Goal: Task Accomplishment & Management: Complete application form

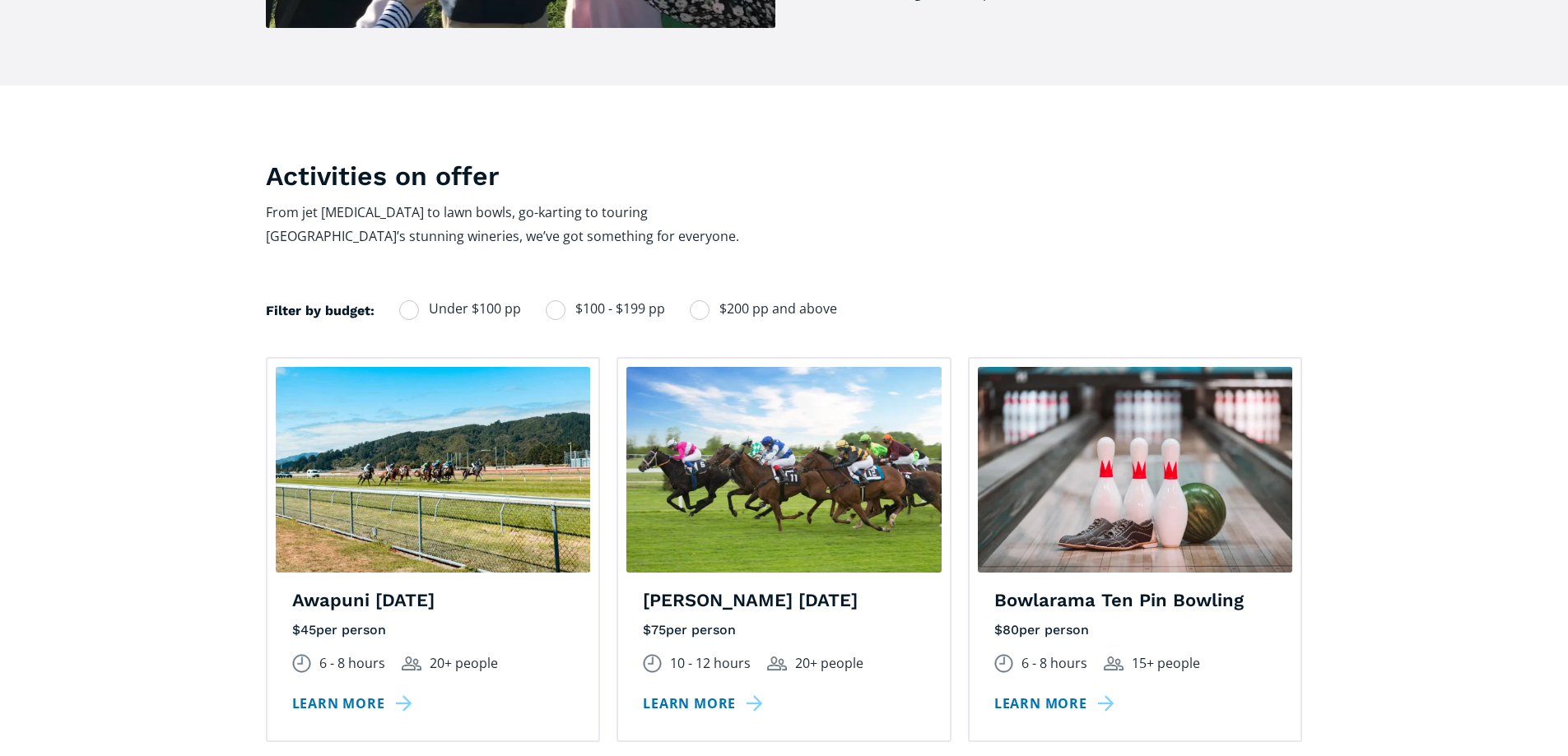
scroll to position [1152, 0]
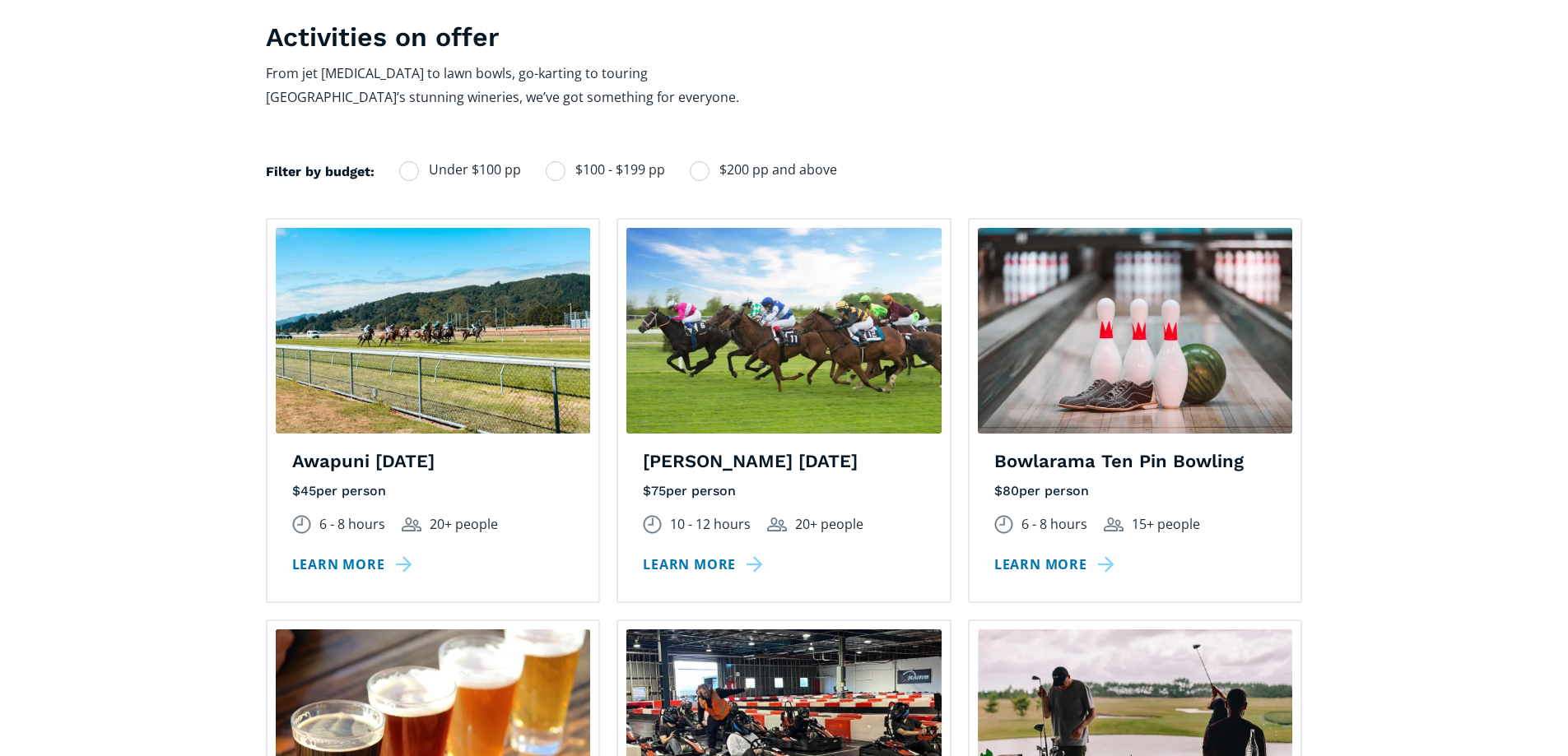
click at [423, 159] on label "Under $100 pp" at bounding box center [460, 170] width 122 height 23
click at [423, 164] on input "Under $100 pp" at bounding box center [421, 169] width 10 height 10
radio input "true"
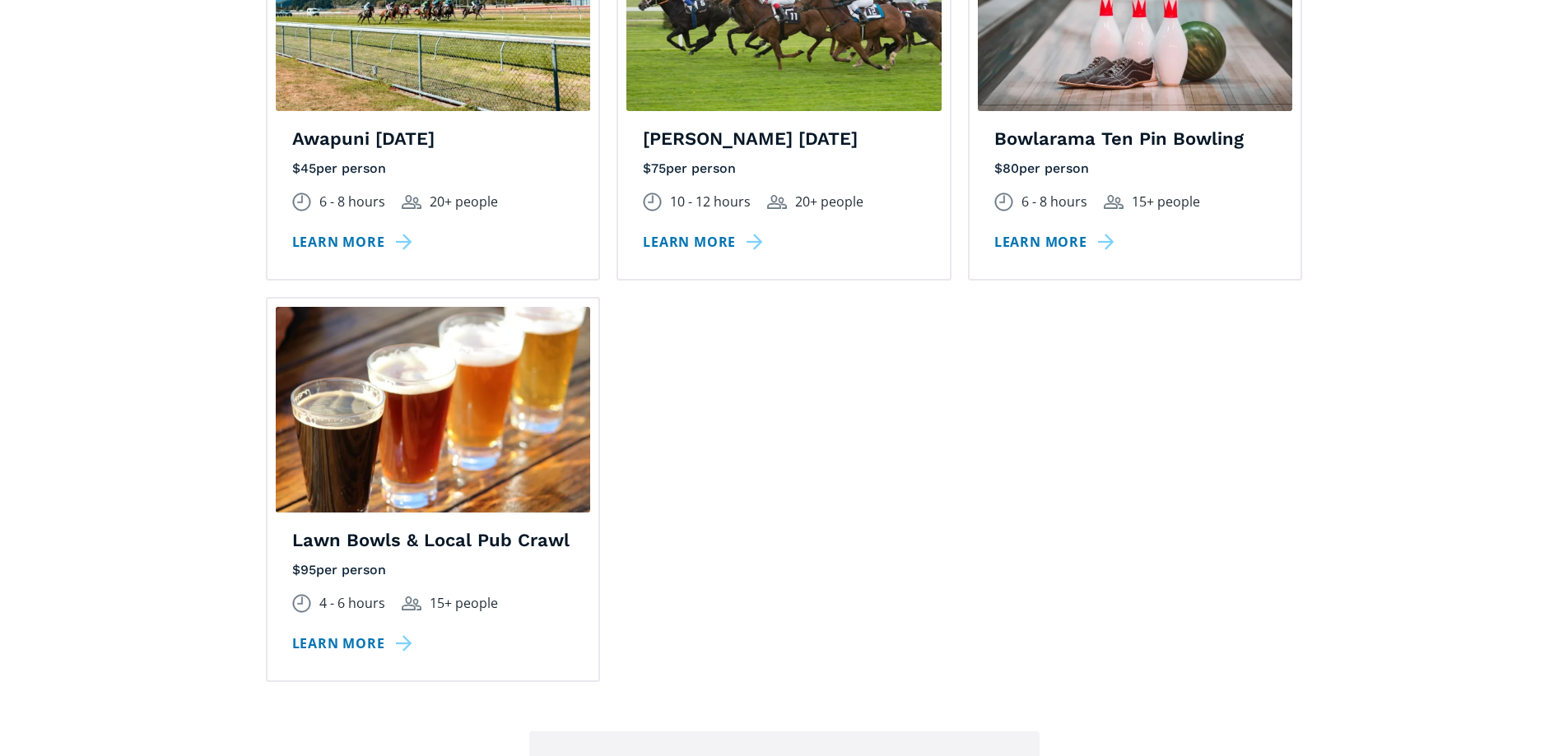
scroll to position [1482, 0]
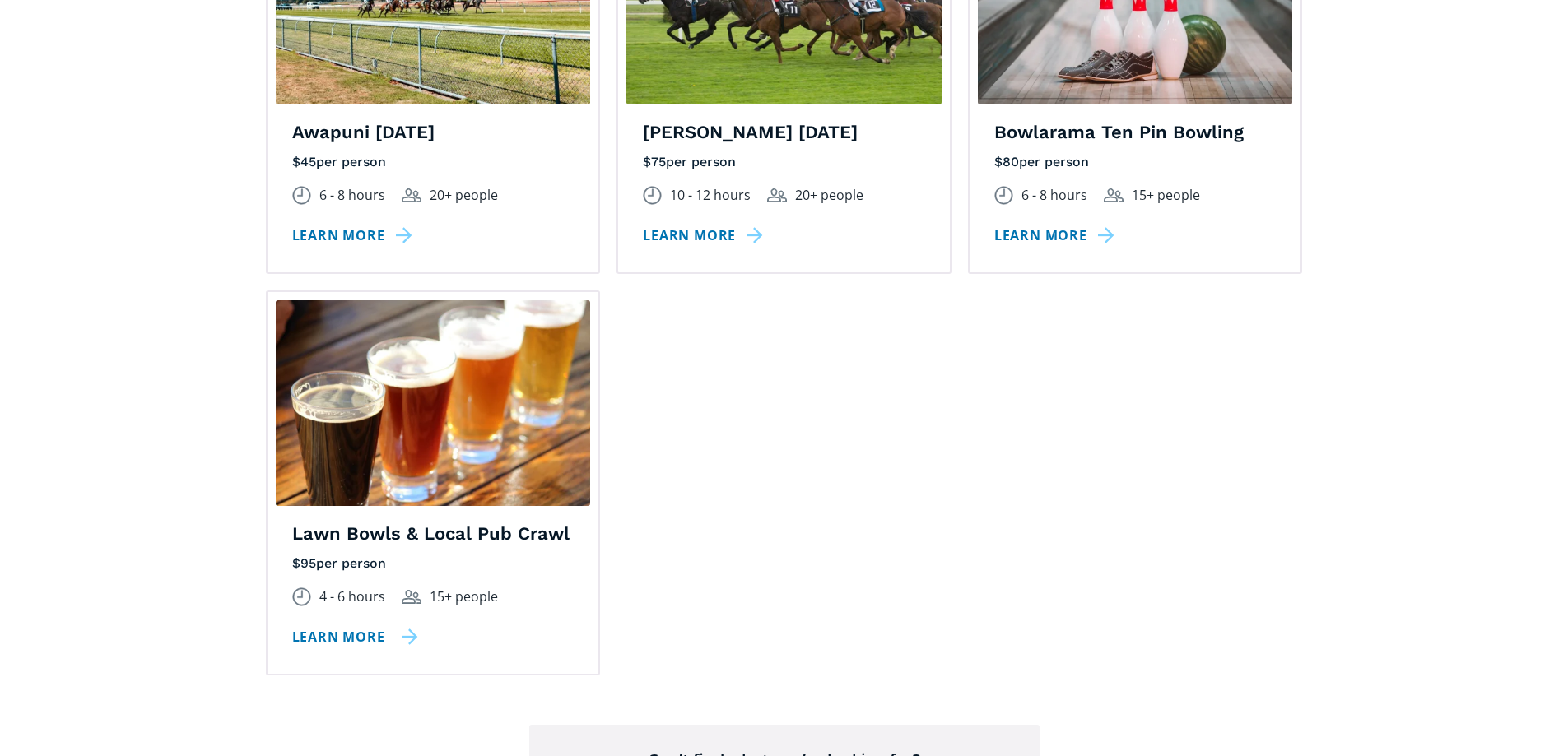
click at [338, 625] on link "Learn more" at bounding box center [355, 637] width 126 height 23
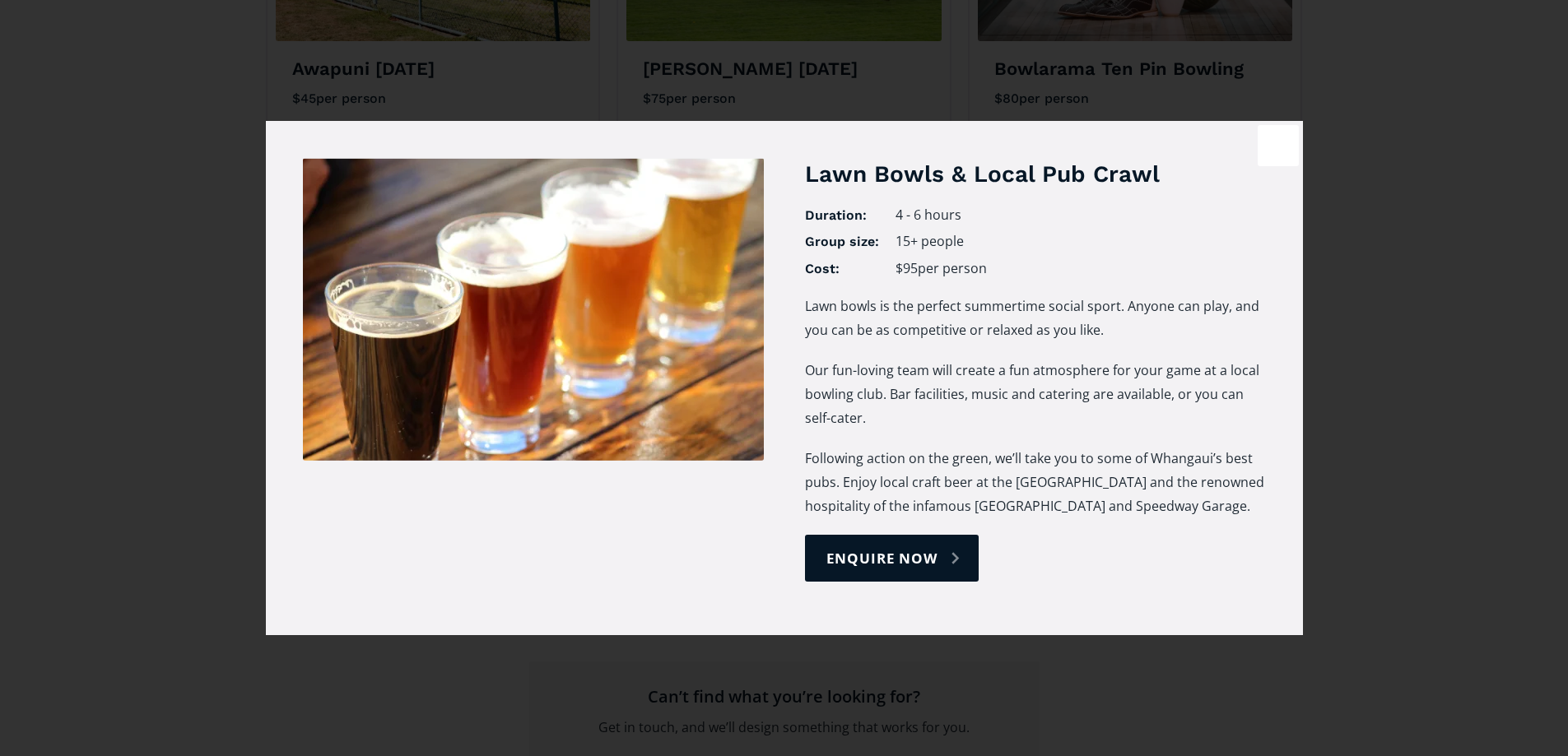
scroll to position [1646, 0]
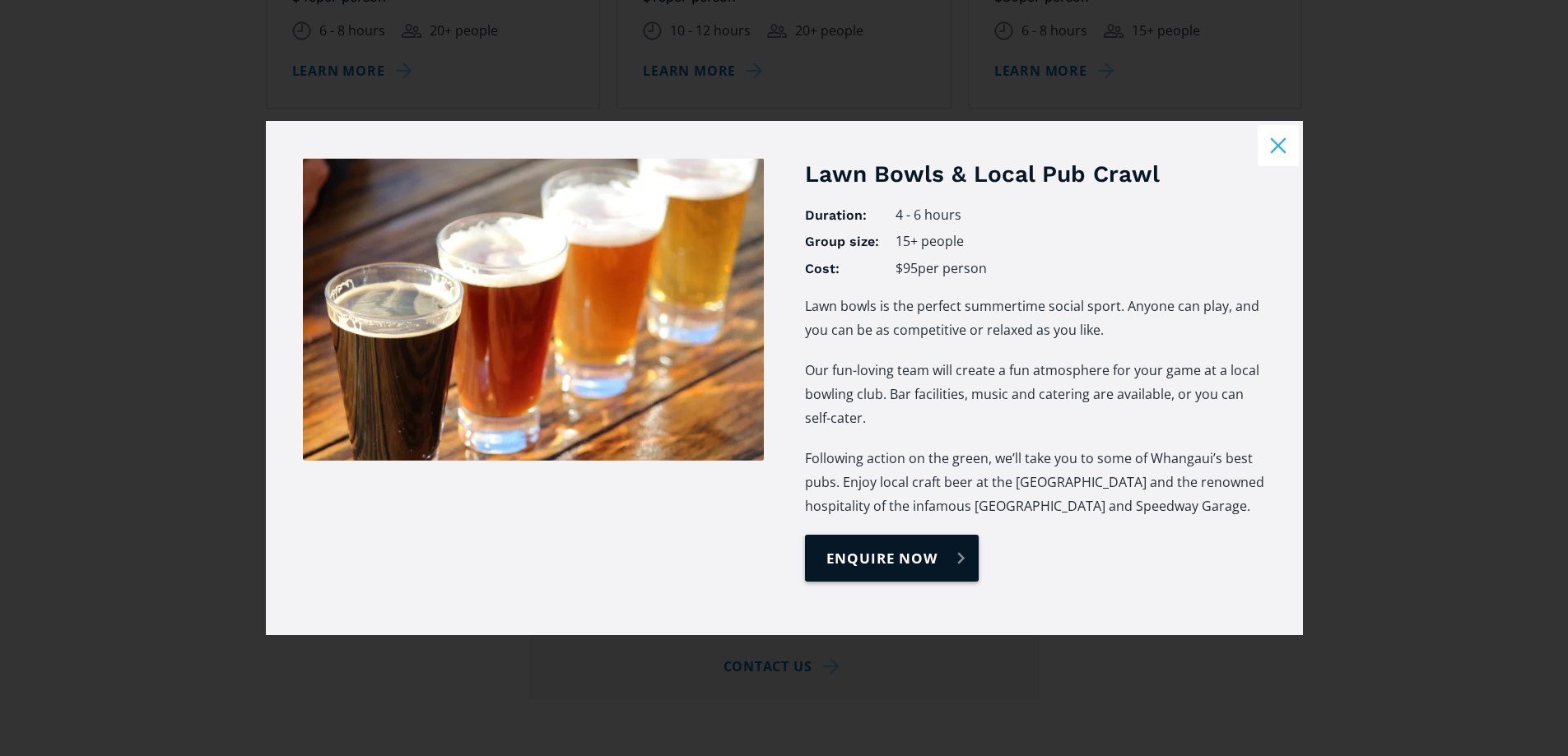
click at [876, 559] on link "enquire now" at bounding box center [891, 559] width 174 height 47
select select "Lawn Bowls & Local Pub Crawl"
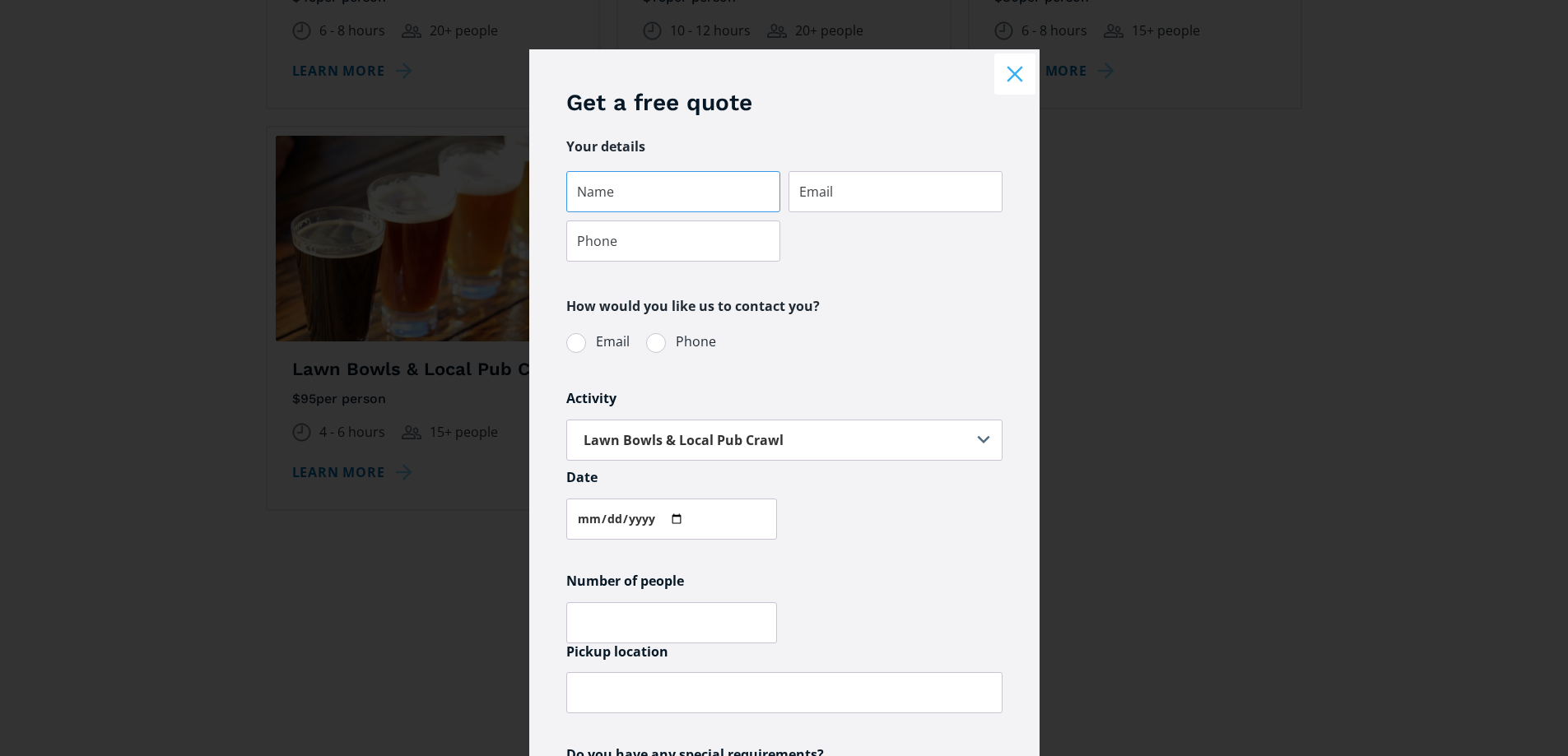
click at [692, 200] on input "Parties & events quote request" at bounding box center [673, 192] width 214 height 41
type input "Jorja"
click at [855, 201] on input "Parties & events quote request" at bounding box center [896, 192] width 214 height 41
type input "[EMAIL_ADDRESS][DOMAIN_NAME]"
click at [634, 261] on input "Parties & events quote request" at bounding box center [673, 241] width 214 height 41
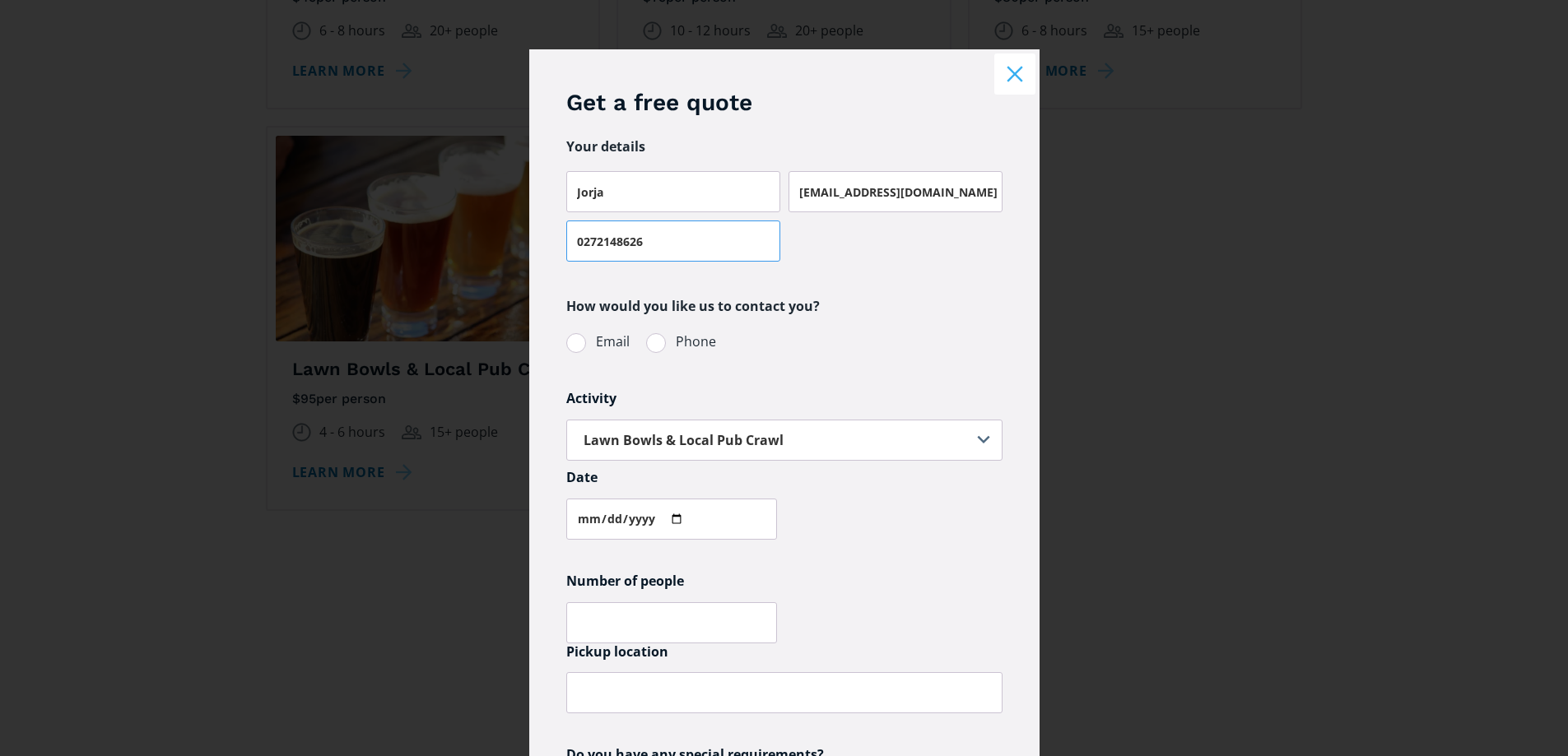
type input "0272148626"
click at [576, 334] on label "Email" at bounding box center [597, 342] width 63 height 23
click at [582, 336] on input "Email" at bounding box center [587, 341] width 10 height 10
radio input "true"
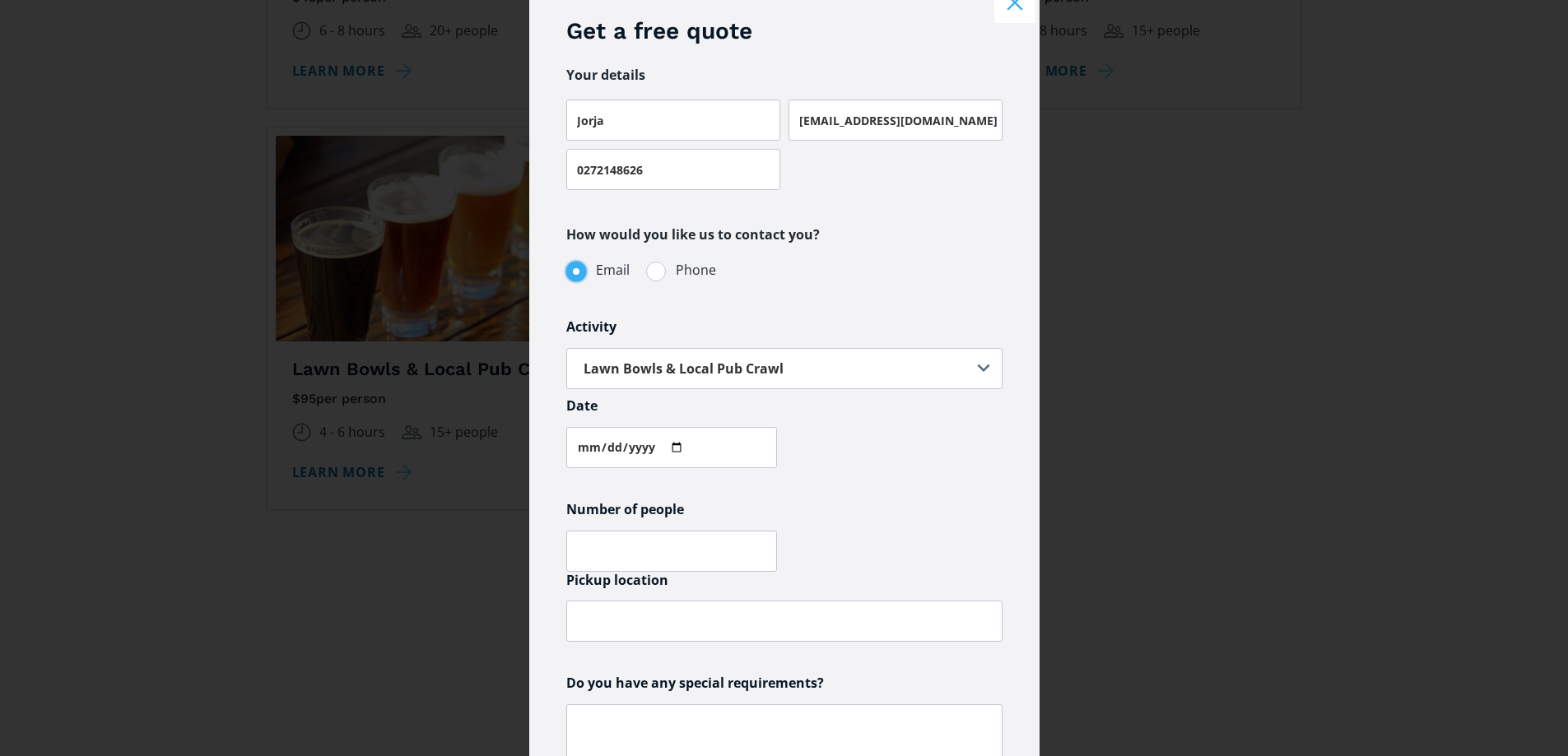
scroll to position [164, 0]
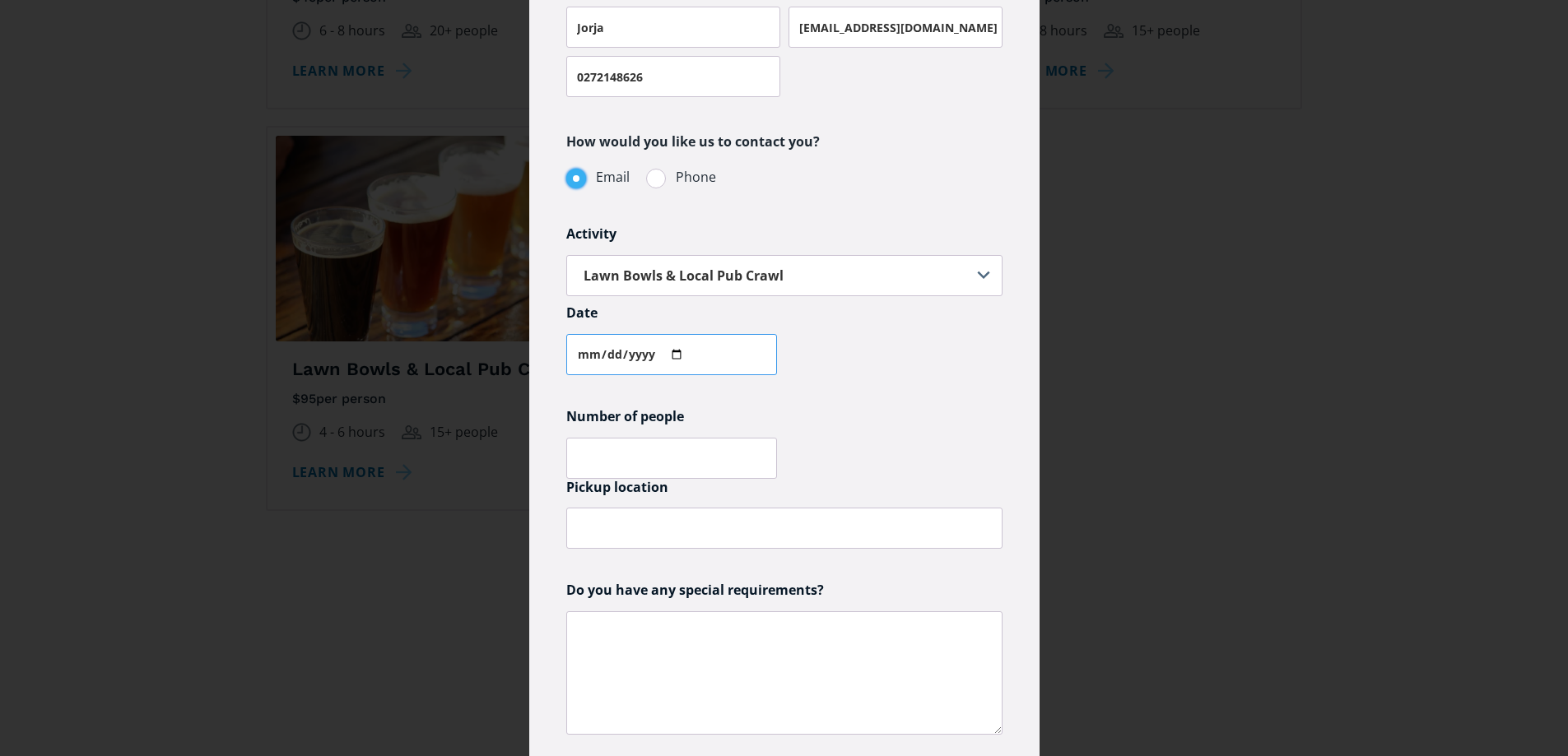
click at [670, 351] on input "Parties & events quote request" at bounding box center [671, 355] width 210 height 41
type input "[DATE]"
click at [743, 452] on input "Parties & events quote request" at bounding box center [671, 458] width 210 height 41
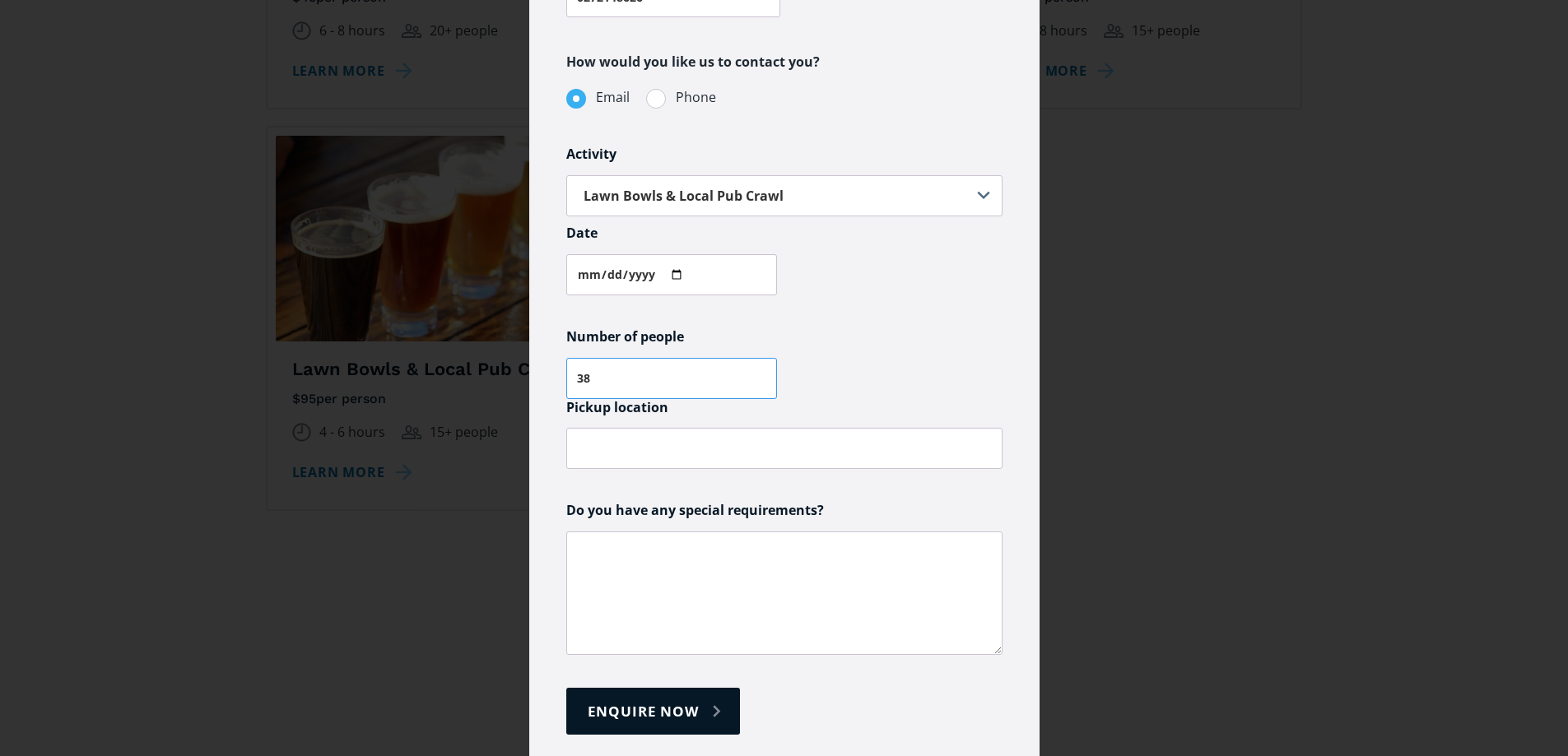
scroll to position [322, 0]
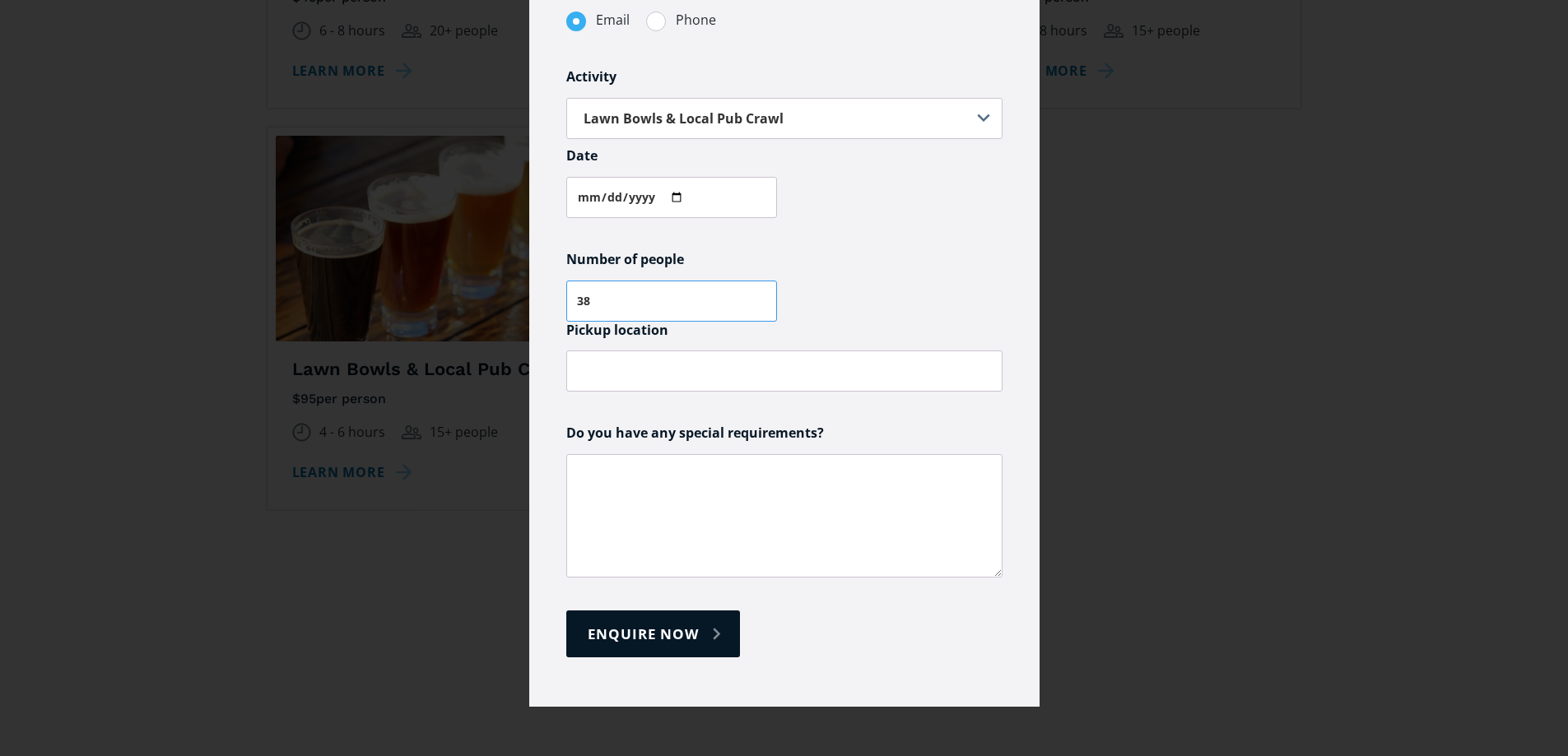
type input "38"
click at [663, 379] on input "Parties & events quote request" at bounding box center [784, 371] width 436 height 41
click at [643, 471] on textarea "Parties & events quote request" at bounding box center [784, 516] width 436 height 123
click at [889, 493] on textarea "Hi, Date and numbers is a rough estimate at this stage. Just wanting to find ou…" at bounding box center [784, 516] width 436 height 123
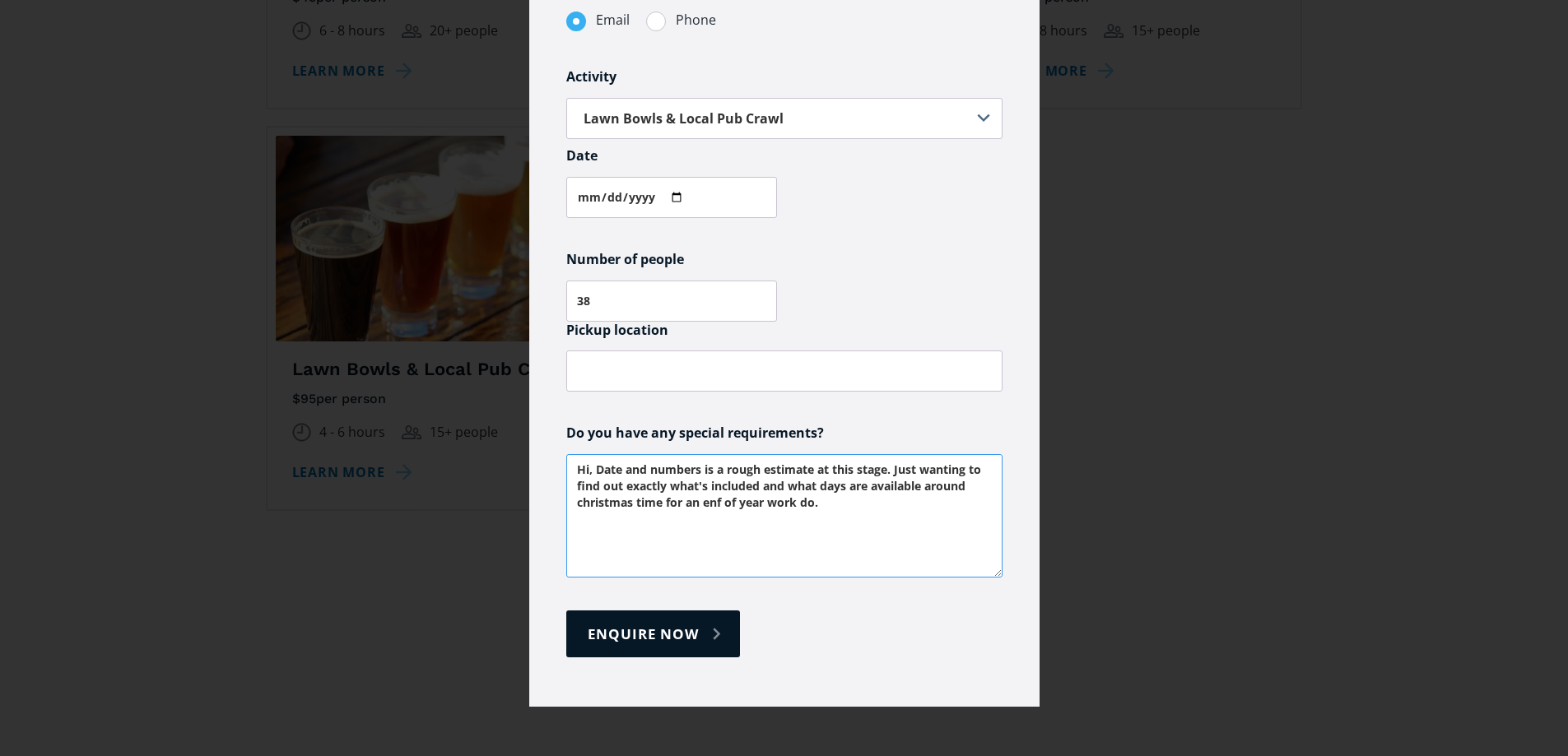
click at [616, 504] on textarea "Hi, Date and numbers is a rough estimate at this stage. Just wanting to find ou…" at bounding box center [784, 516] width 436 height 123
click at [710, 505] on textarea "Hi, Date and numbers is a rough estimate at this stage. Just wanting to find ou…" at bounding box center [784, 516] width 436 height 123
drag, startPoint x: 708, startPoint y: 501, endPoint x: 691, endPoint y: 501, distance: 17.0
click at [691, 501] on textarea "Hi, Date and numbers is a rough estimate at this stage. Just wanting to find ou…" at bounding box center [784, 516] width 436 height 123
click at [712, 499] on textarea "Hi, Date and numbers is a rough estimate at this stage. Just wanting to find ou…" at bounding box center [784, 516] width 436 height 123
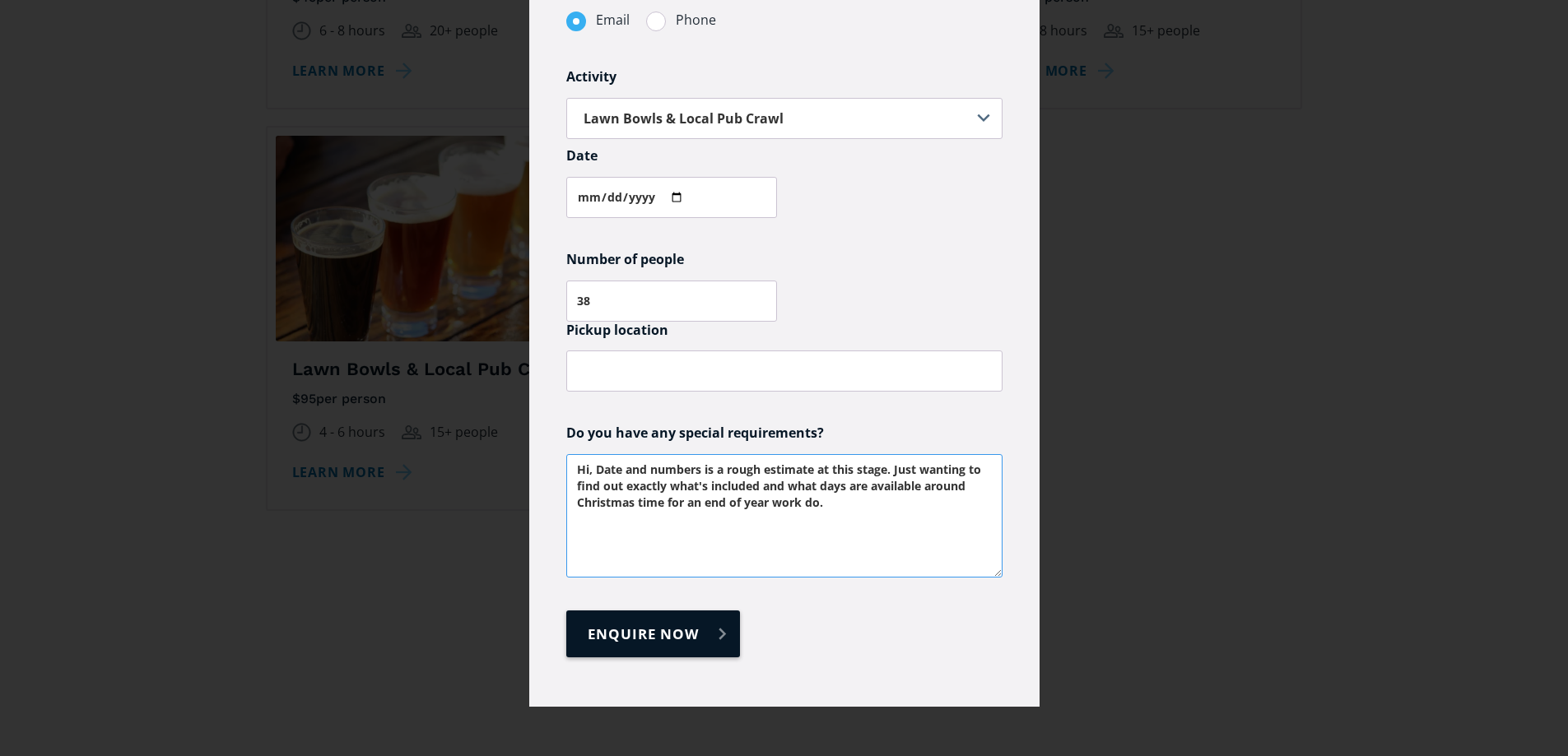
type textarea "Hi, Date and numbers is a rough estimate at this stage. Just wanting to find ou…"
click at [630, 653] on input "Enquire now" at bounding box center [653, 634] width 174 height 47
click at [592, 331] on h6 "Pickup location" at bounding box center [784, 331] width 436 height 17
click at [607, 370] on input "Parties & events quote request" at bounding box center [784, 371] width 436 height 41
type input "A"
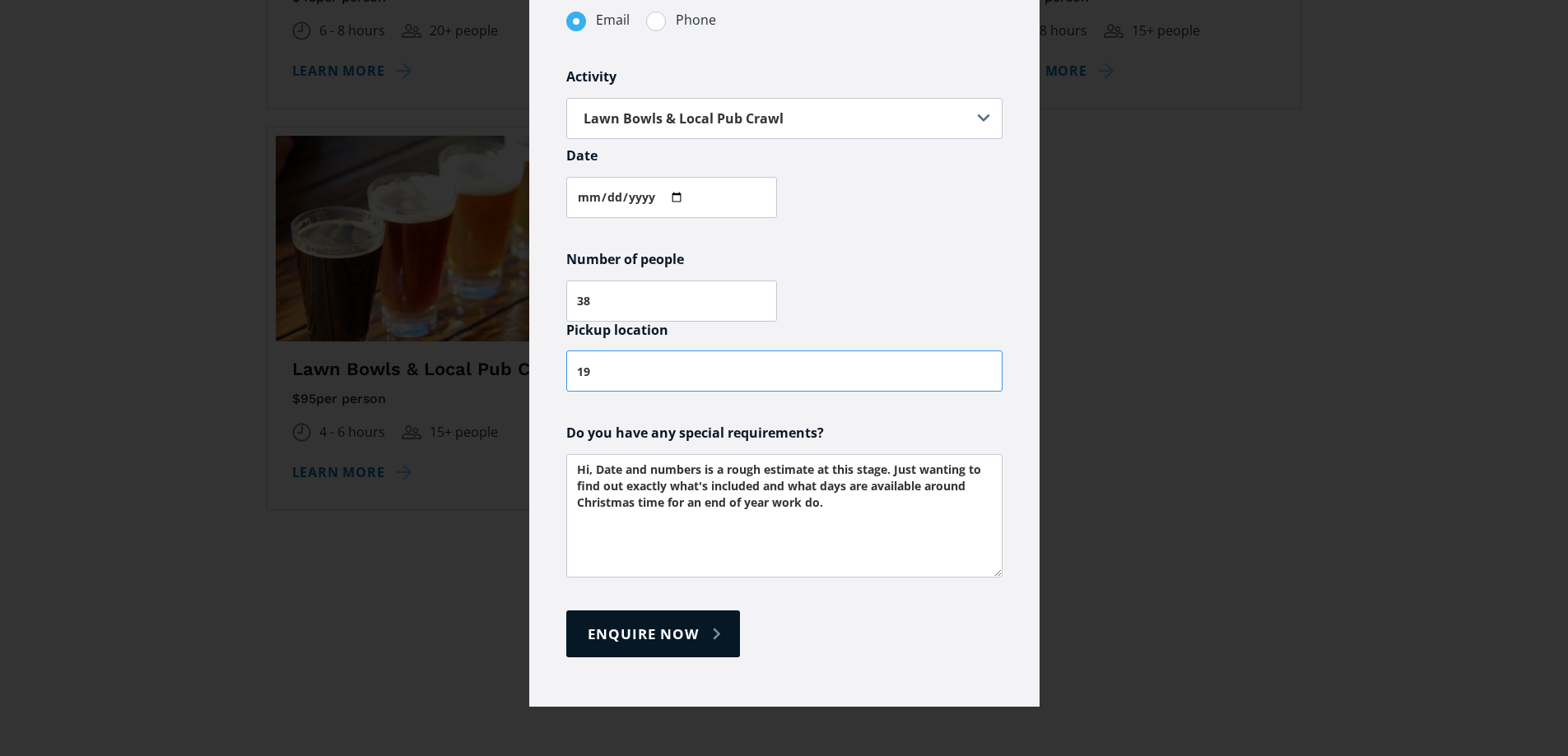
click at [607, 370] on input "19" at bounding box center [784, 371] width 436 height 41
type input "[STREET_ADDRESS][PERSON_NAME]"
click at [848, 266] on h6 "Number of people" at bounding box center [784, 259] width 436 height 17
click at [602, 649] on input "Enquire now" at bounding box center [653, 634] width 174 height 47
type input "Please wait..."
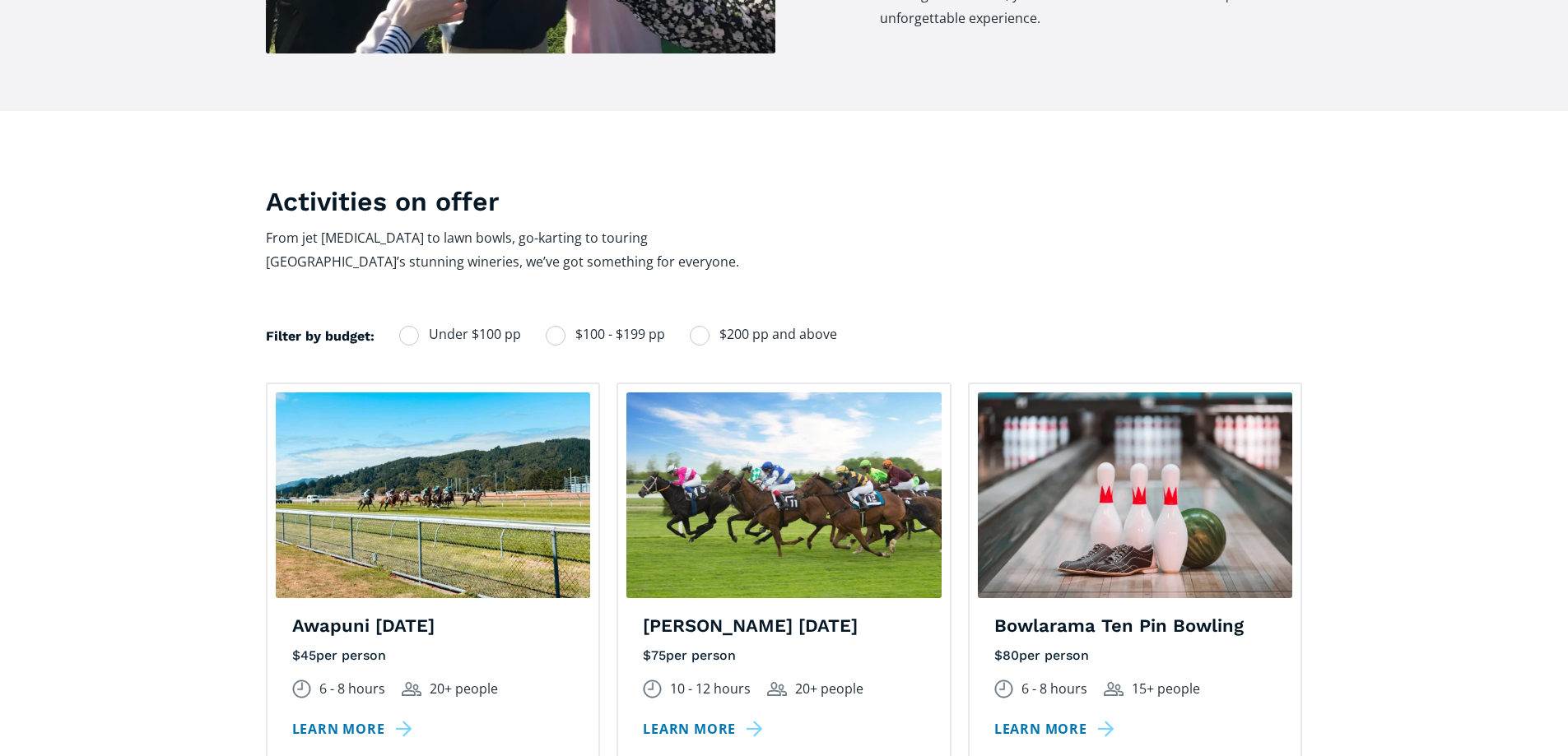
scroll to position [823, 0]
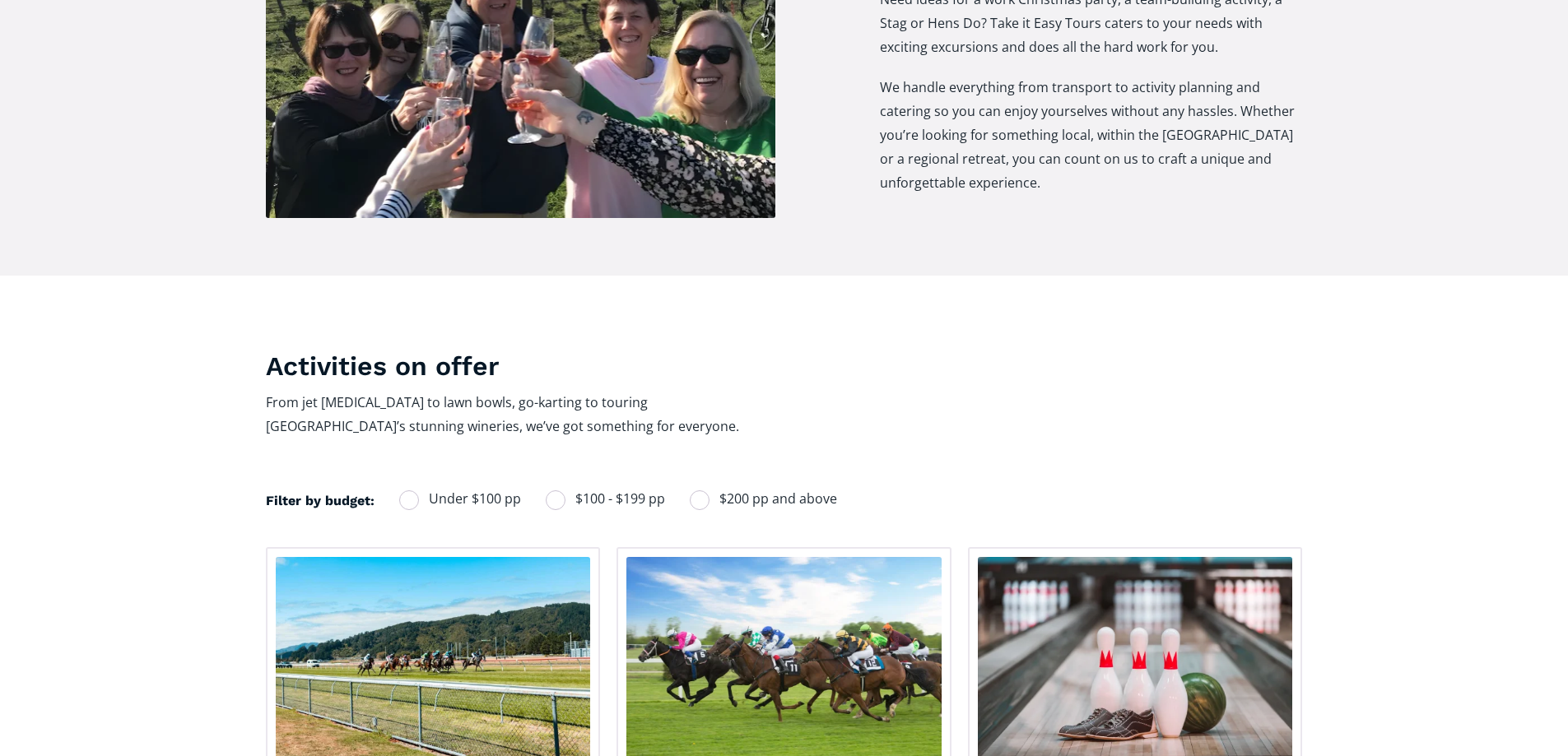
click at [615, 488] on span "$100 - $199 pp" at bounding box center [621, 500] width 90 height 23
click at [573, 494] on input "$100 - $199 pp" at bounding box center [567, 499] width 10 height 10
radio input "true"
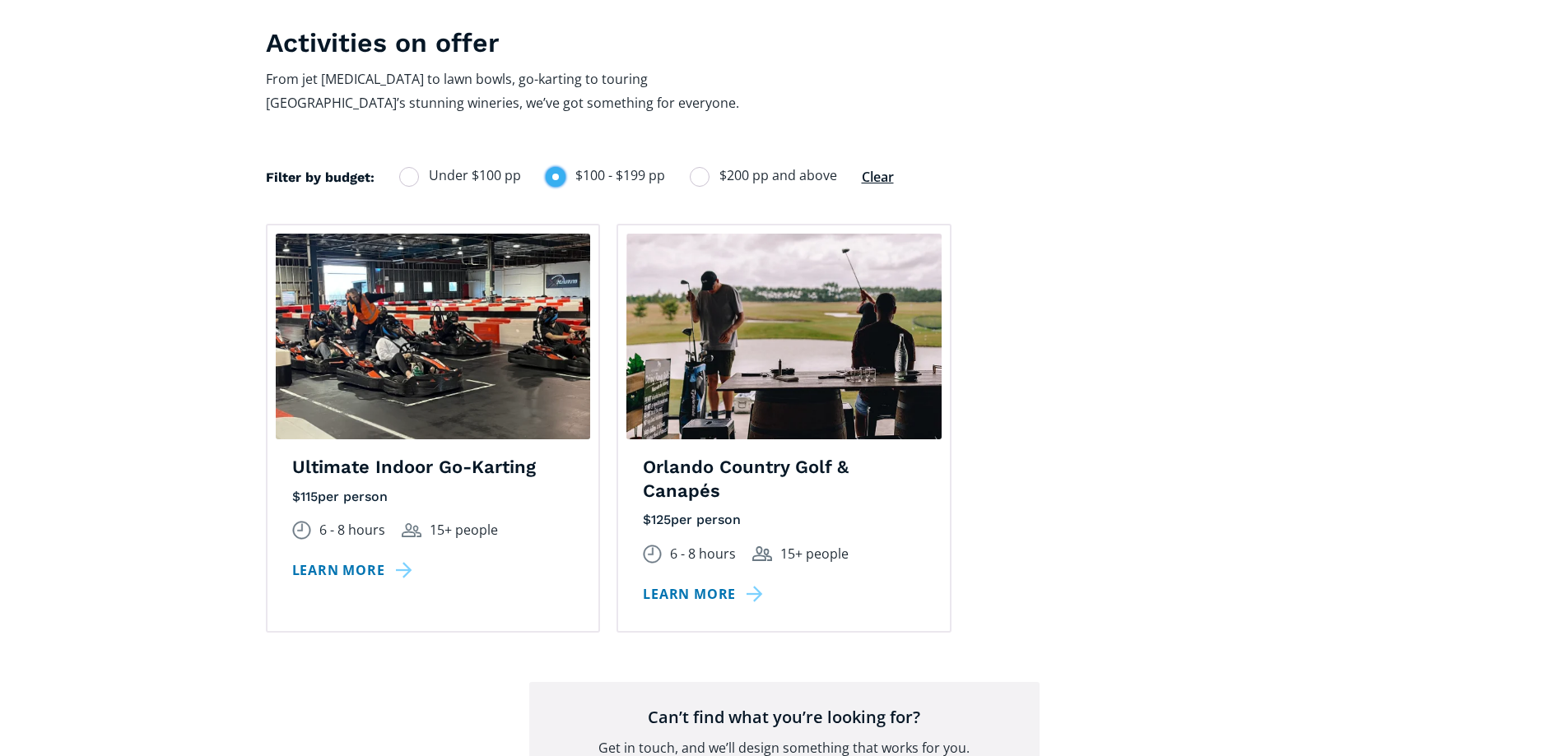
scroll to position [1152, 0]
